Goal: Task Accomplishment & Management: Manage account settings

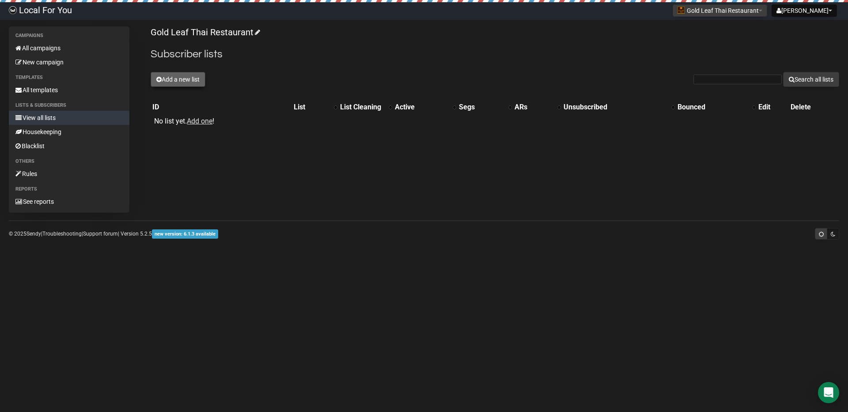
click at [181, 75] on button "Add a new list" at bounding box center [178, 79] width 55 height 15
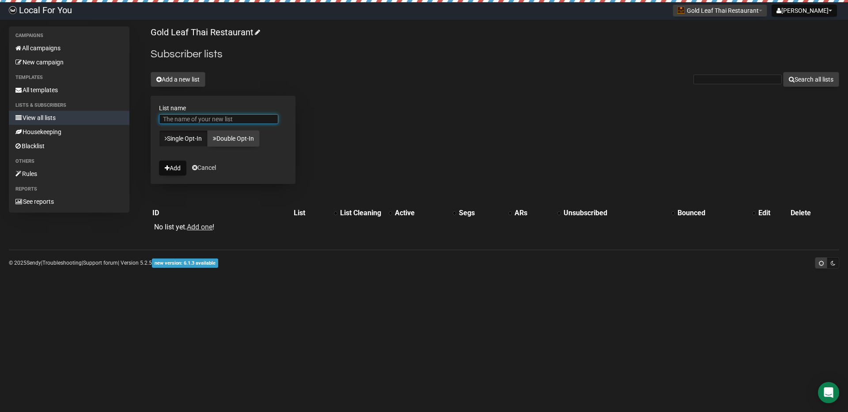
click at [175, 121] on input "List name" at bounding box center [218, 119] width 119 height 10
click at [213, 123] on input "Gold leaf thai's customers" at bounding box center [218, 119] width 119 height 10
click at [192, 117] on input "Gold leaf thai's customers" at bounding box center [218, 119] width 119 height 10
click at [197, 118] on input "Gold leaf thai's customers" at bounding box center [218, 119] width 119 height 10
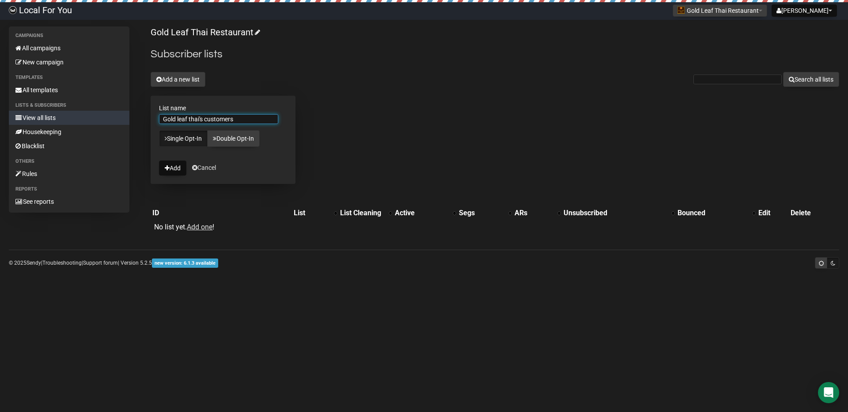
type input "Gold leaf thai's customers"
click at [173, 168] on button "Add" at bounding box center [172, 168] width 27 height 15
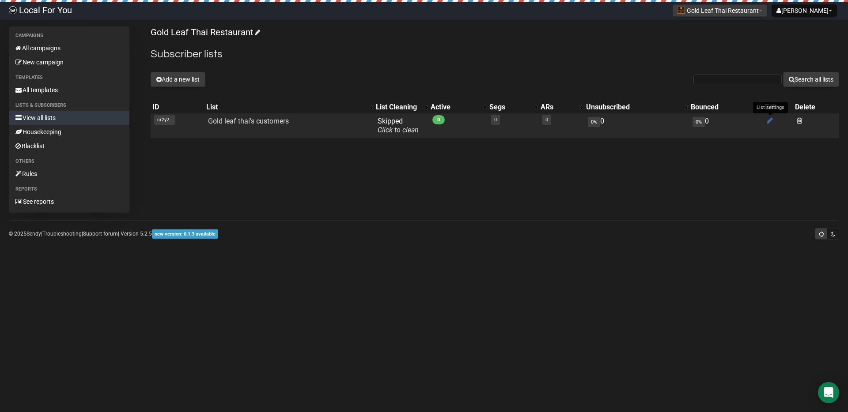
click at [771, 118] on icon at bounding box center [769, 121] width 6 height 8
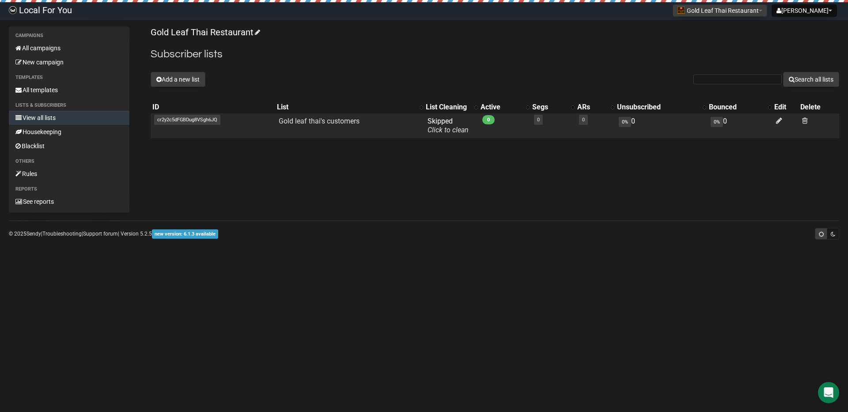
click at [173, 120] on span "cr2y2c5dFGBDug8VSgh6JQ" at bounding box center [187, 120] width 66 height 10
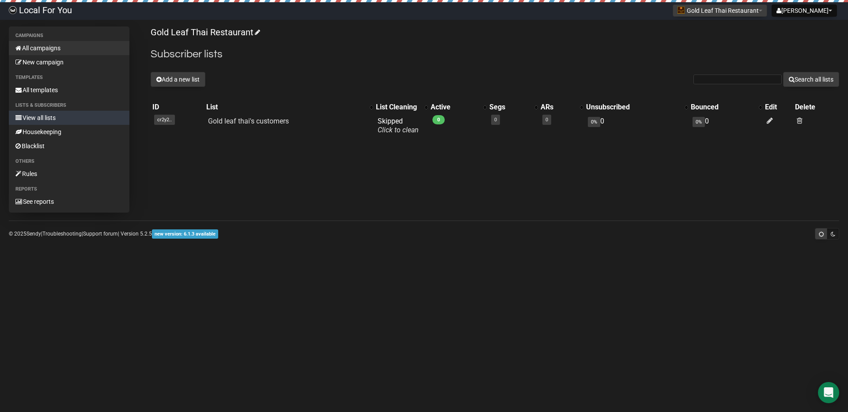
click at [66, 53] on link "All campaigns" at bounding box center [69, 48] width 121 height 14
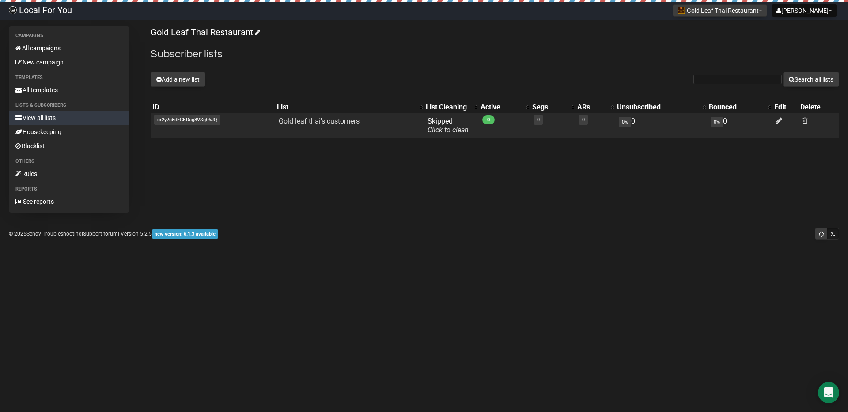
click at [160, 118] on span "cr2y2c5dFGBDug8VSgh6JQ" at bounding box center [187, 120] width 66 height 10
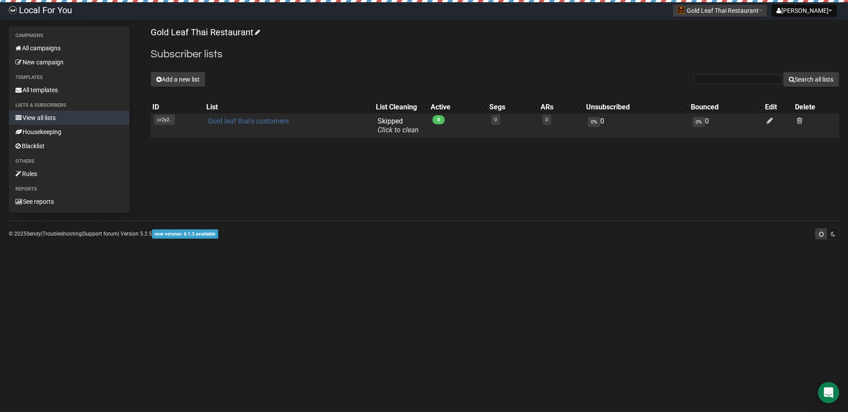
click at [267, 123] on link "Gold leaf thai's customers" at bounding box center [248, 121] width 81 height 8
